Goal: Task Accomplishment & Management: Use online tool/utility

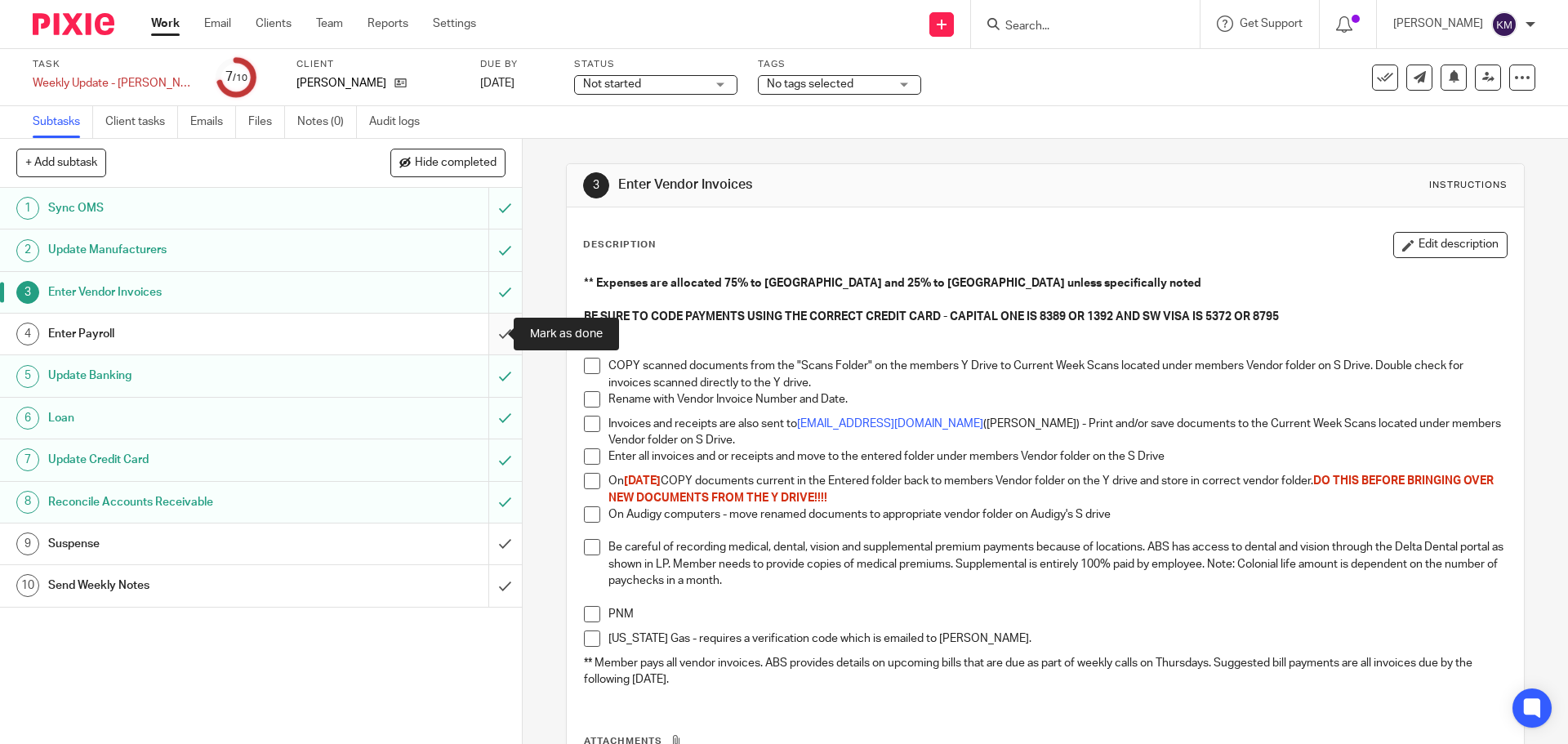
click at [487, 329] on input "submit" at bounding box center [261, 334] width 522 height 41
click at [487, 540] on input "submit" at bounding box center [261, 545] width 522 height 41
click at [486, 587] on input "submit" at bounding box center [261, 586] width 522 height 41
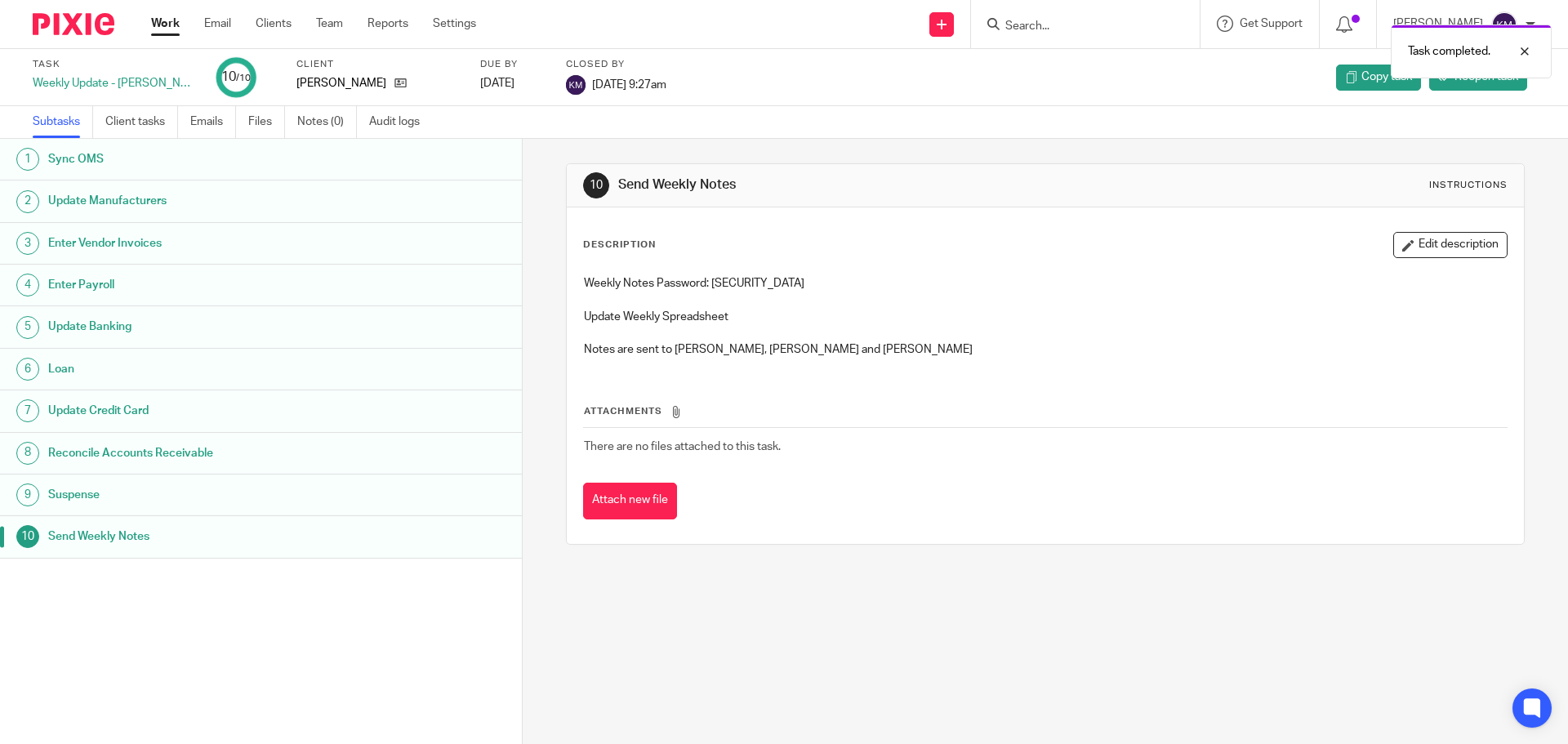
click at [178, 21] on link "Work" at bounding box center [165, 23] width 28 height 16
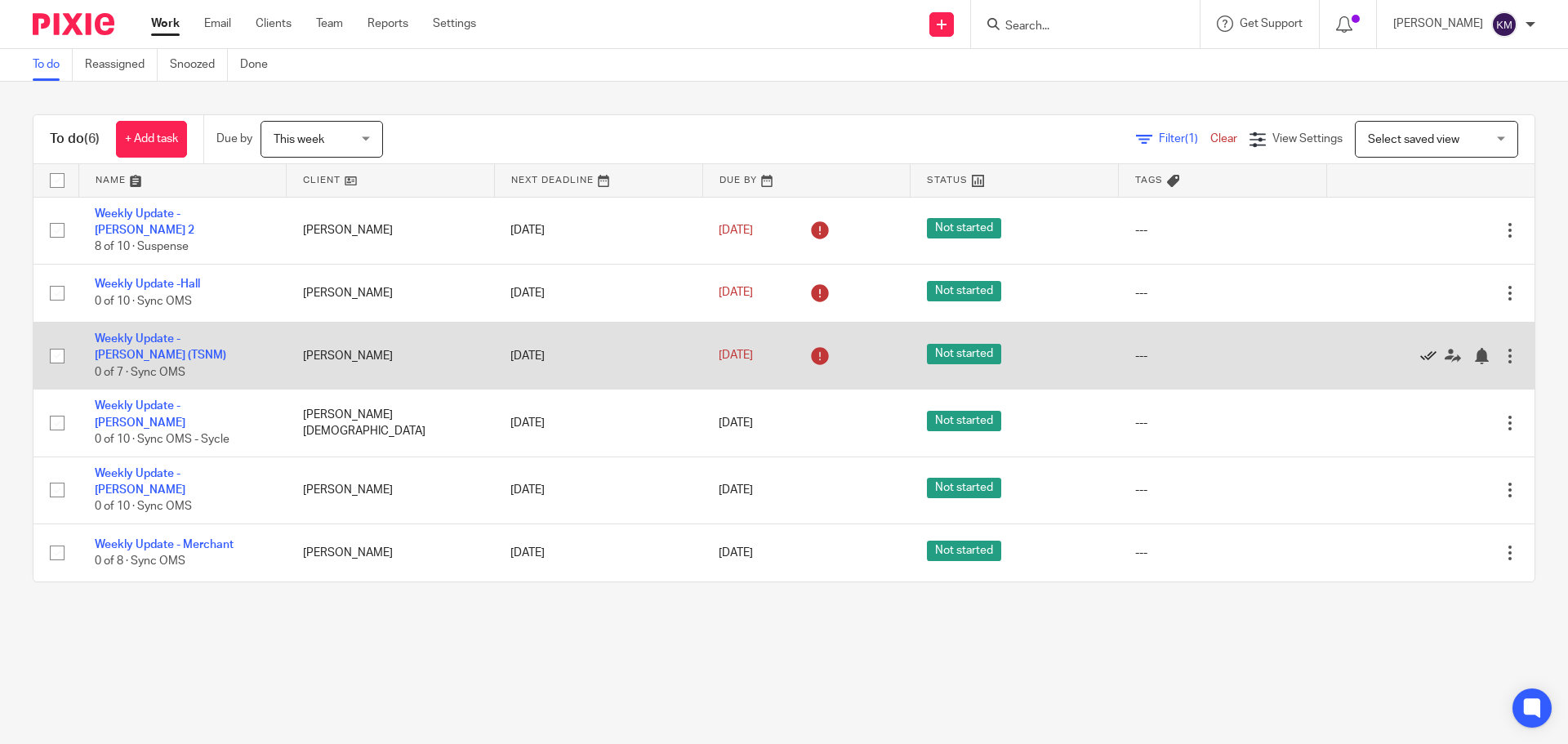
click at [1420, 348] on icon at bounding box center [1428, 356] width 16 height 16
